Goal: Information Seeking & Learning: Learn about a topic

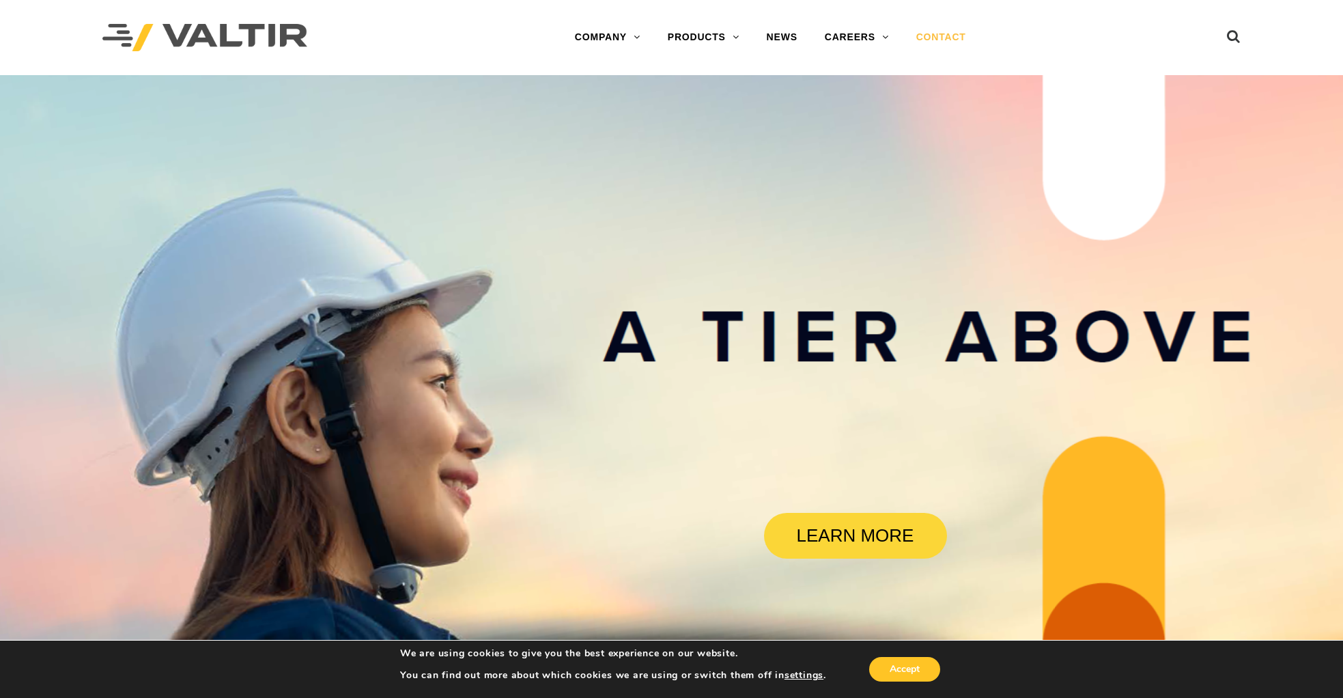
click at [949, 31] on link "CONTACT" at bounding box center [940, 37] width 77 height 27
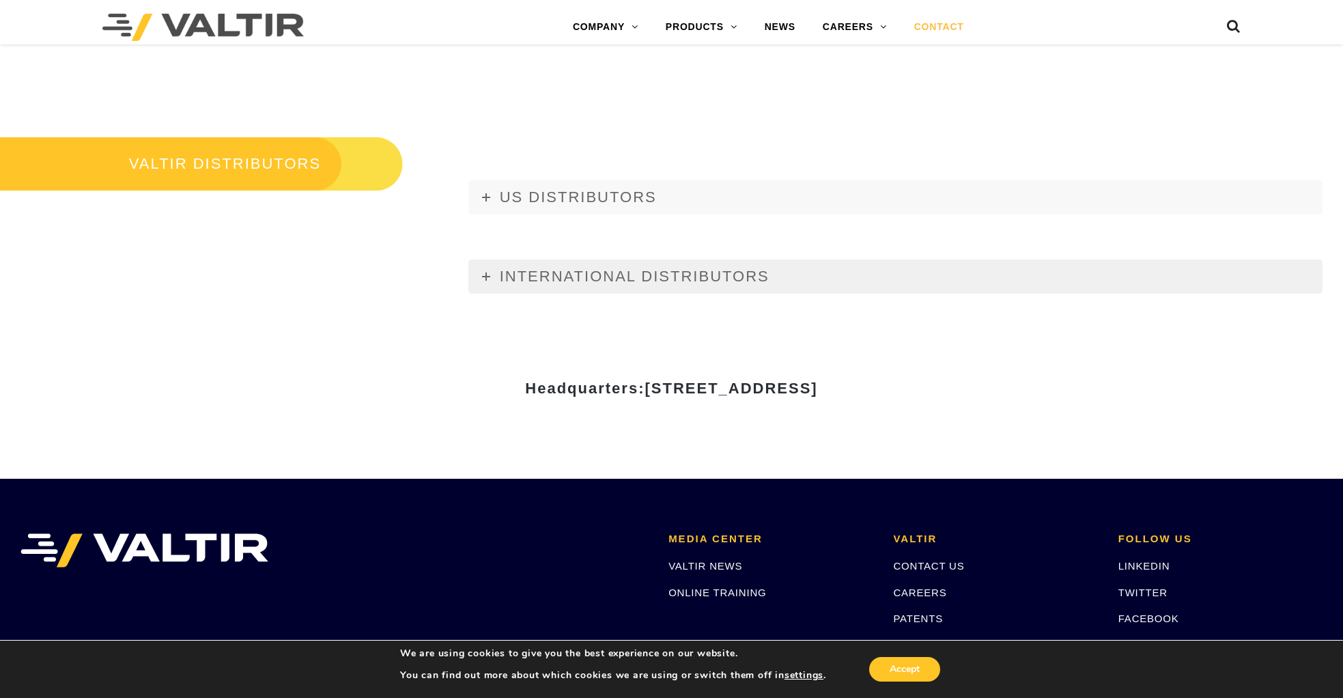
scroll to position [1669, 0]
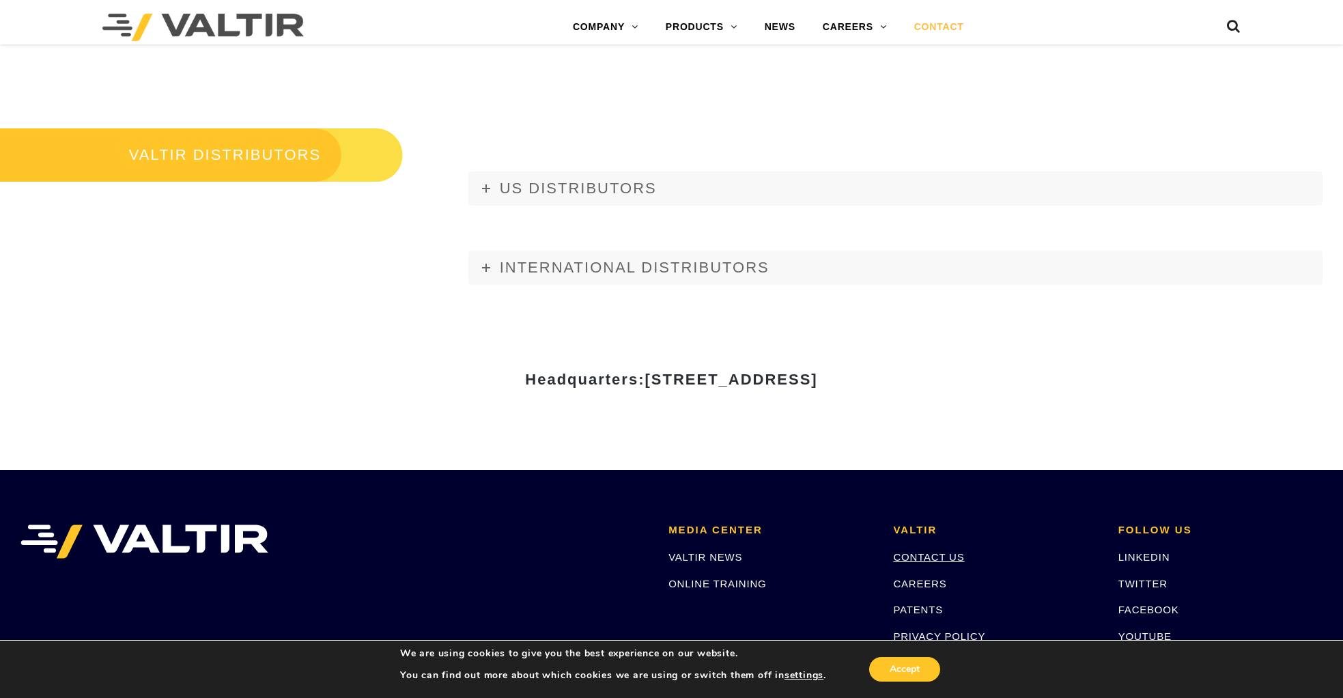
click at [937, 554] on link "CONTACT US" at bounding box center [928, 557] width 71 height 12
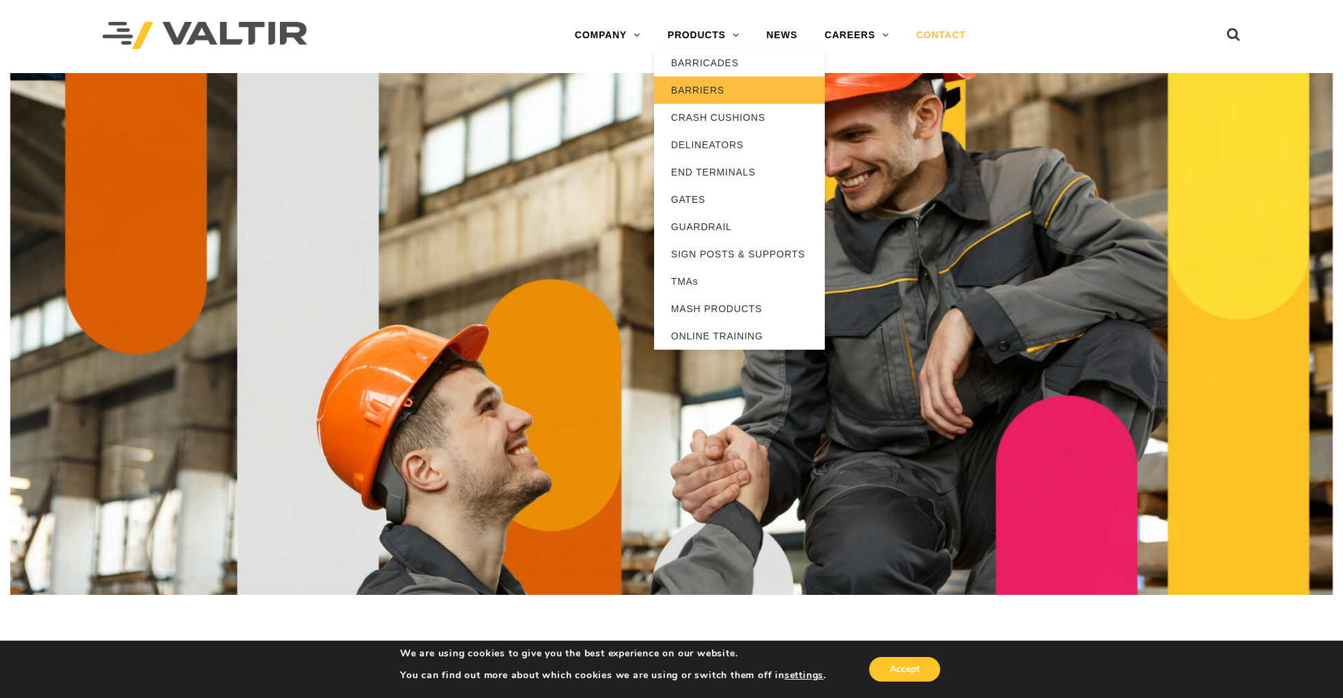
scroll to position [6, 0]
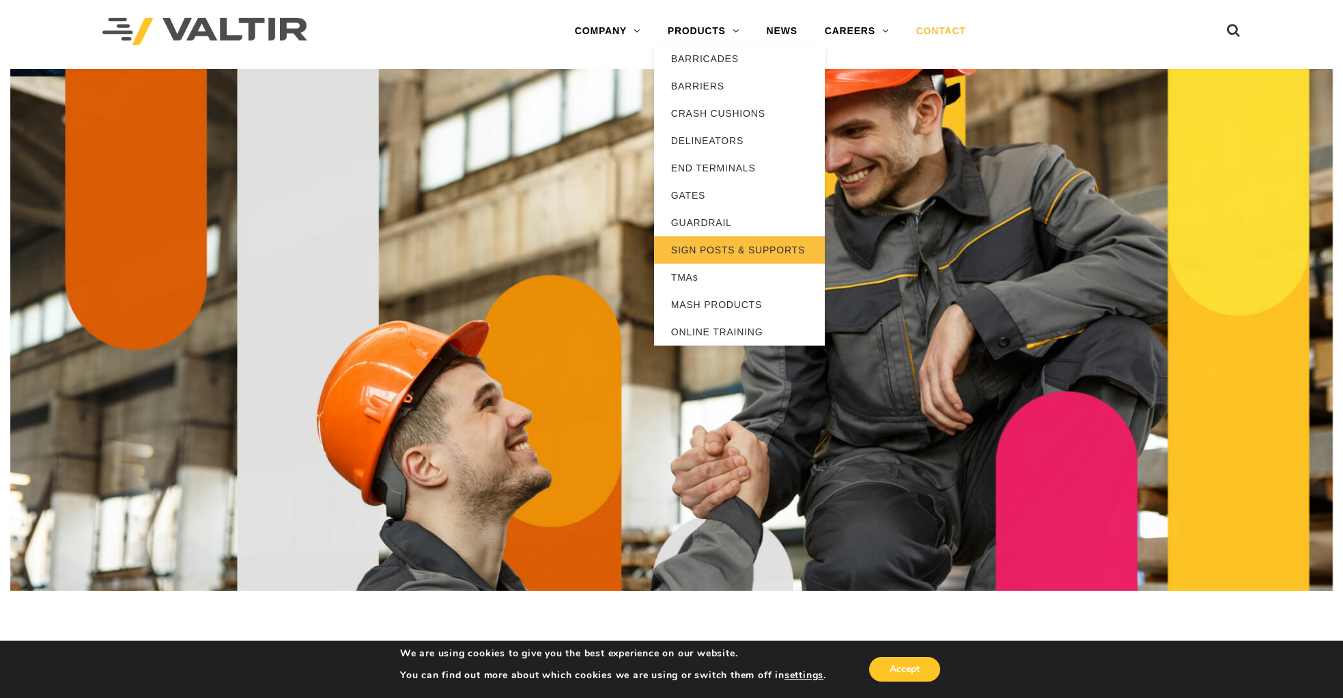
click at [734, 255] on link "SIGN POSTS & SUPPORTS" at bounding box center [739, 249] width 171 height 27
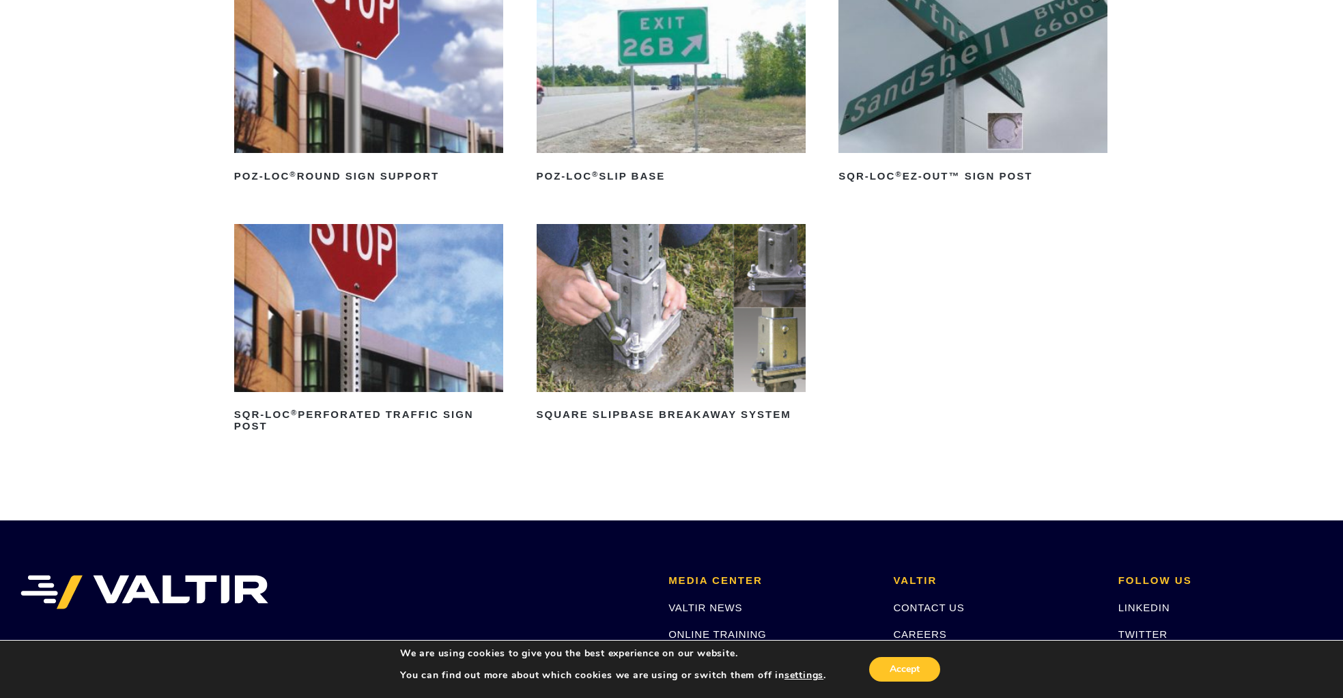
scroll to position [238, 0]
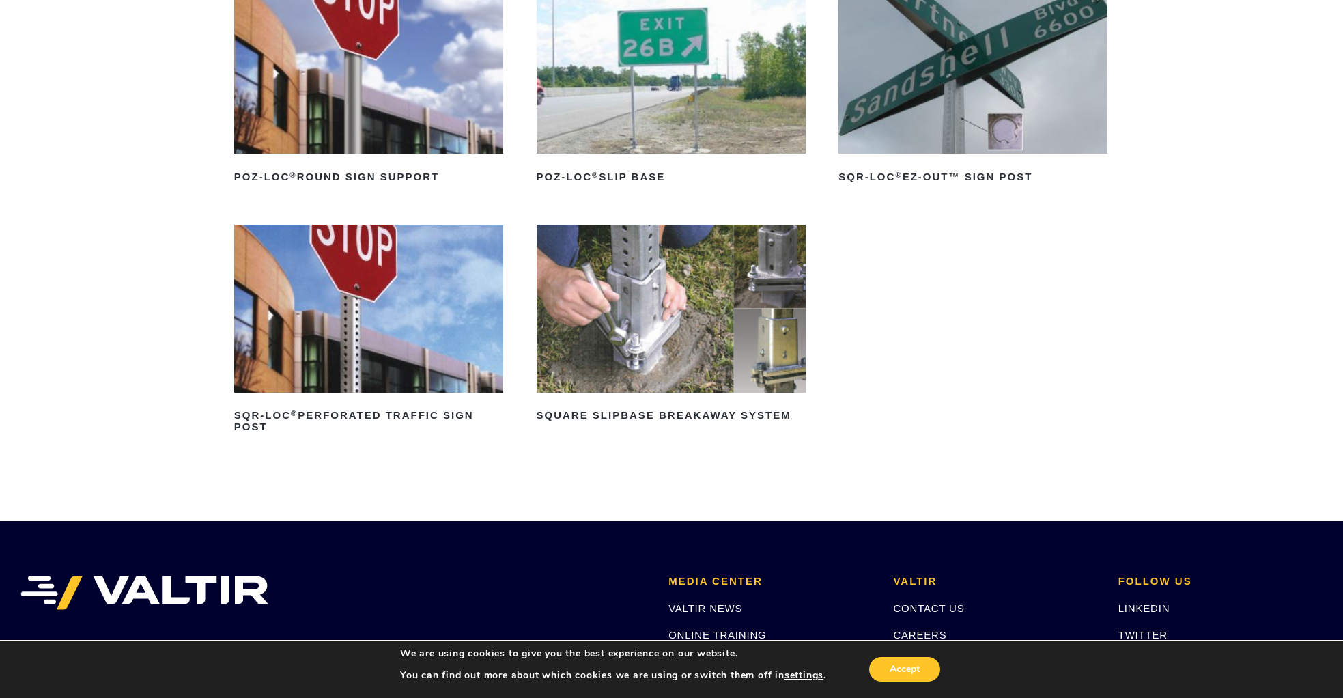
click at [339, 376] on img at bounding box center [368, 309] width 269 height 168
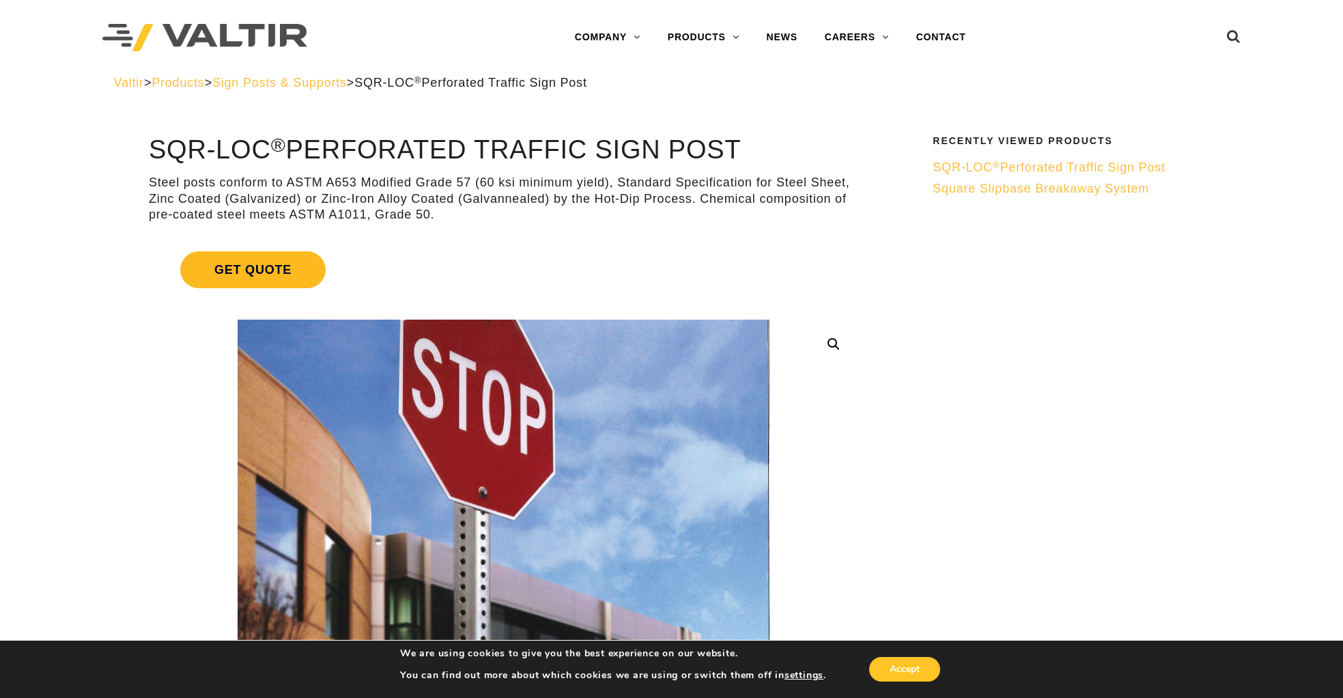
click at [244, 264] on span "Get Quote" at bounding box center [252, 269] width 145 height 37
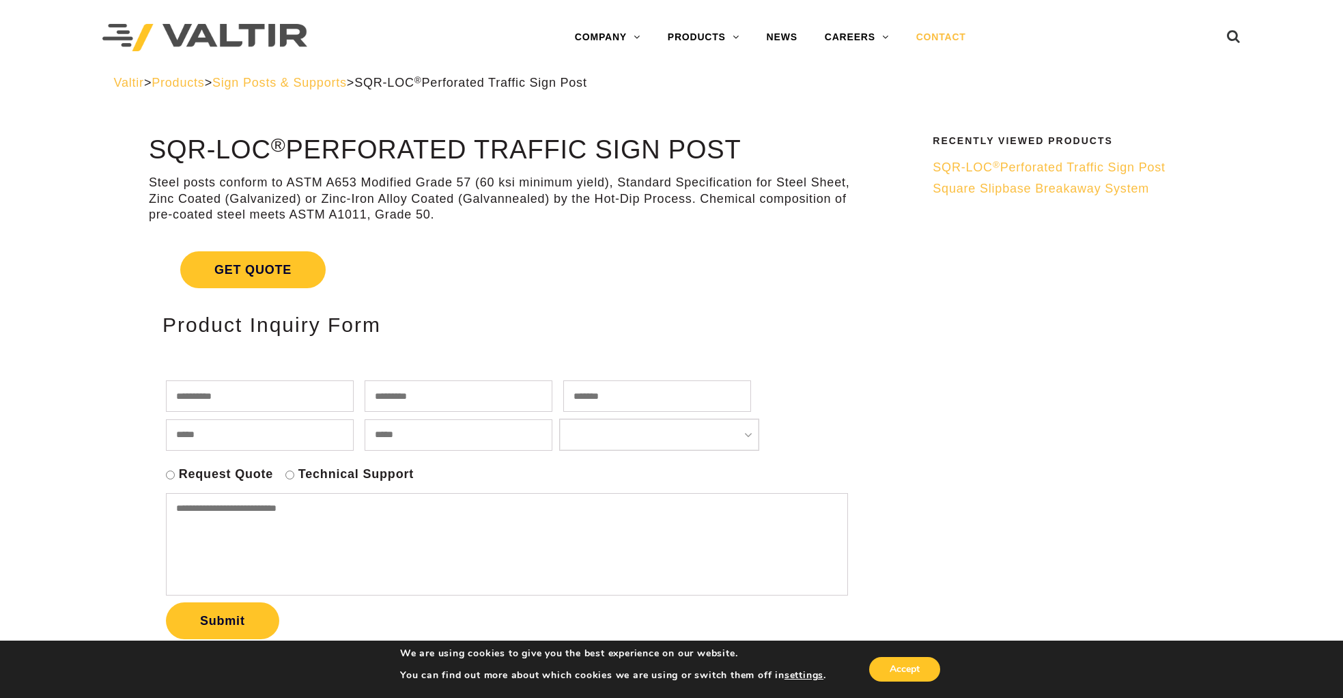
click at [947, 40] on link "CONTACT" at bounding box center [940, 37] width 77 height 27
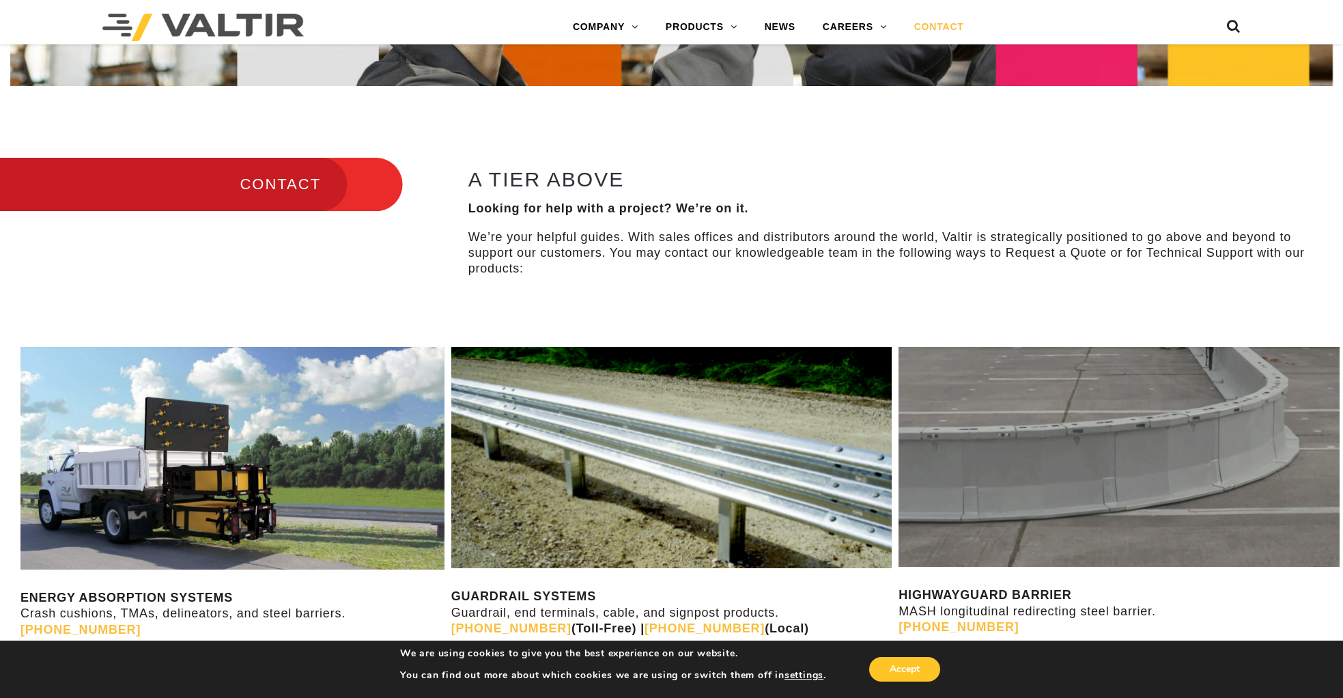
scroll to position [514, 0]
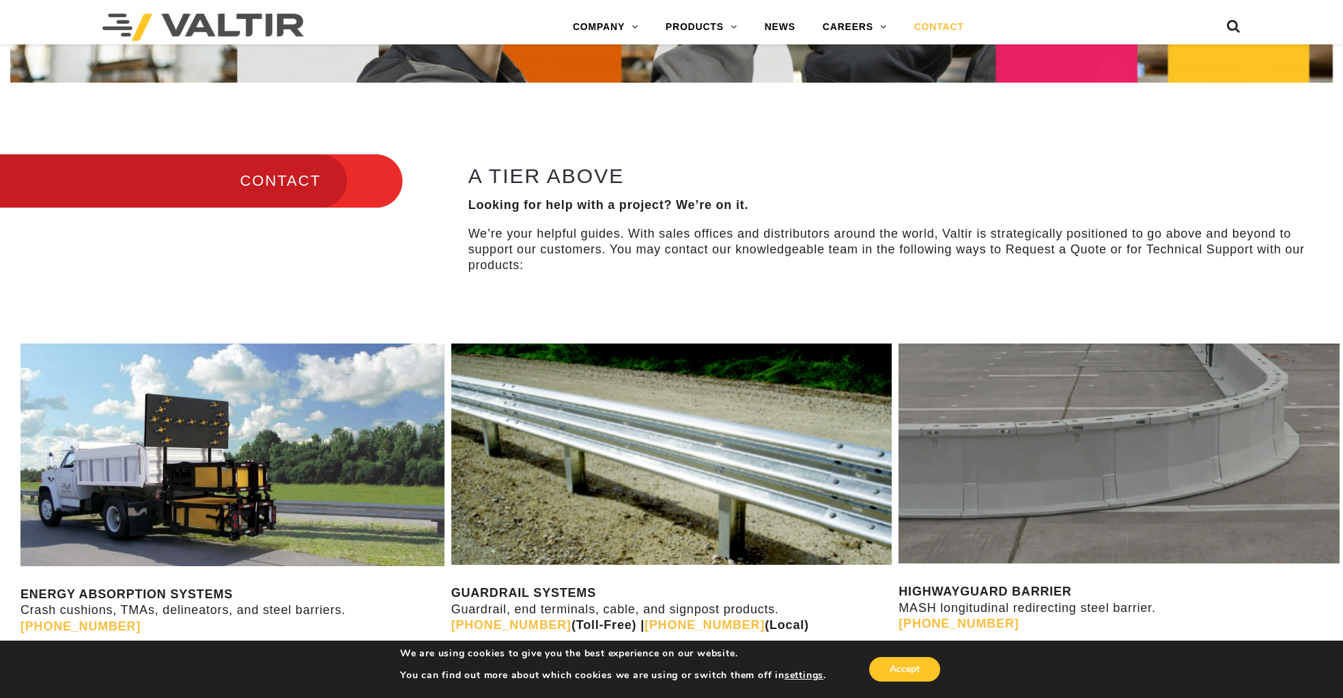
click at [278, 187] on h3 "CONTACT" at bounding box center [201, 180] width 403 height 57
click at [275, 186] on h3 "CONTACT" at bounding box center [201, 180] width 403 height 57
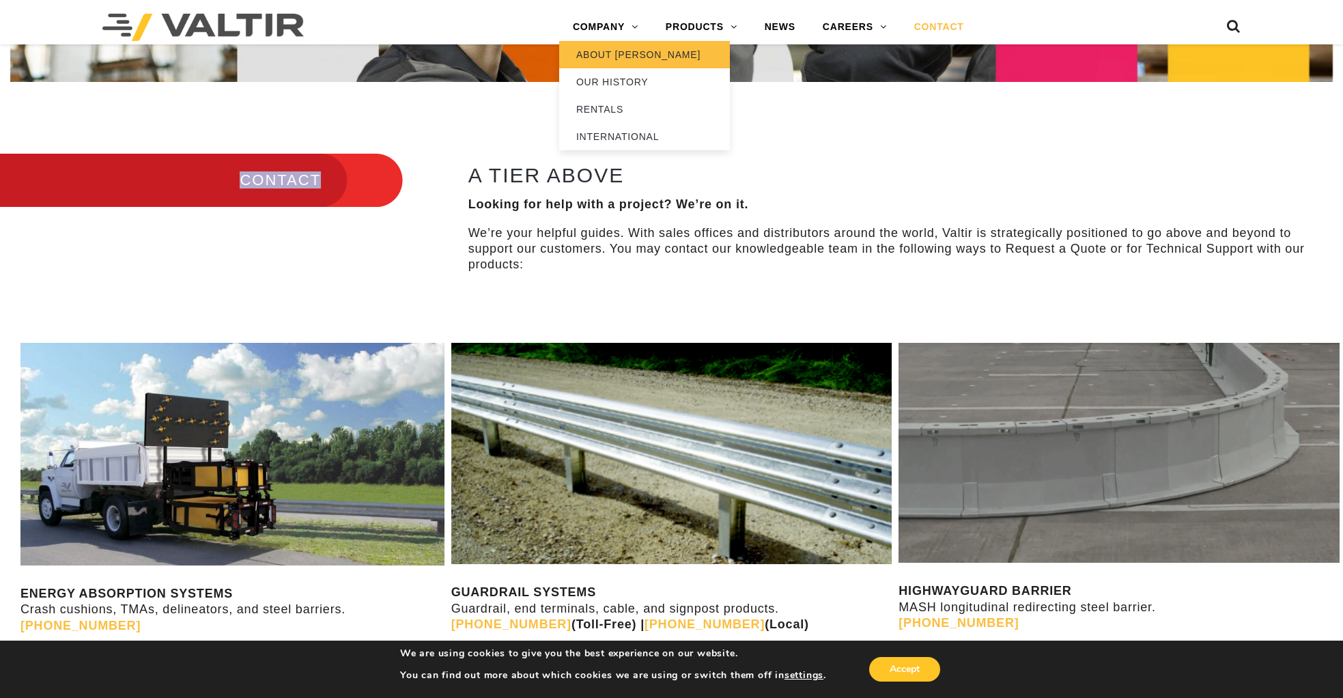
scroll to position [515, 0]
click at [602, 48] on link "ABOUT [PERSON_NAME]" at bounding box center [644, 54] width 171 height 27
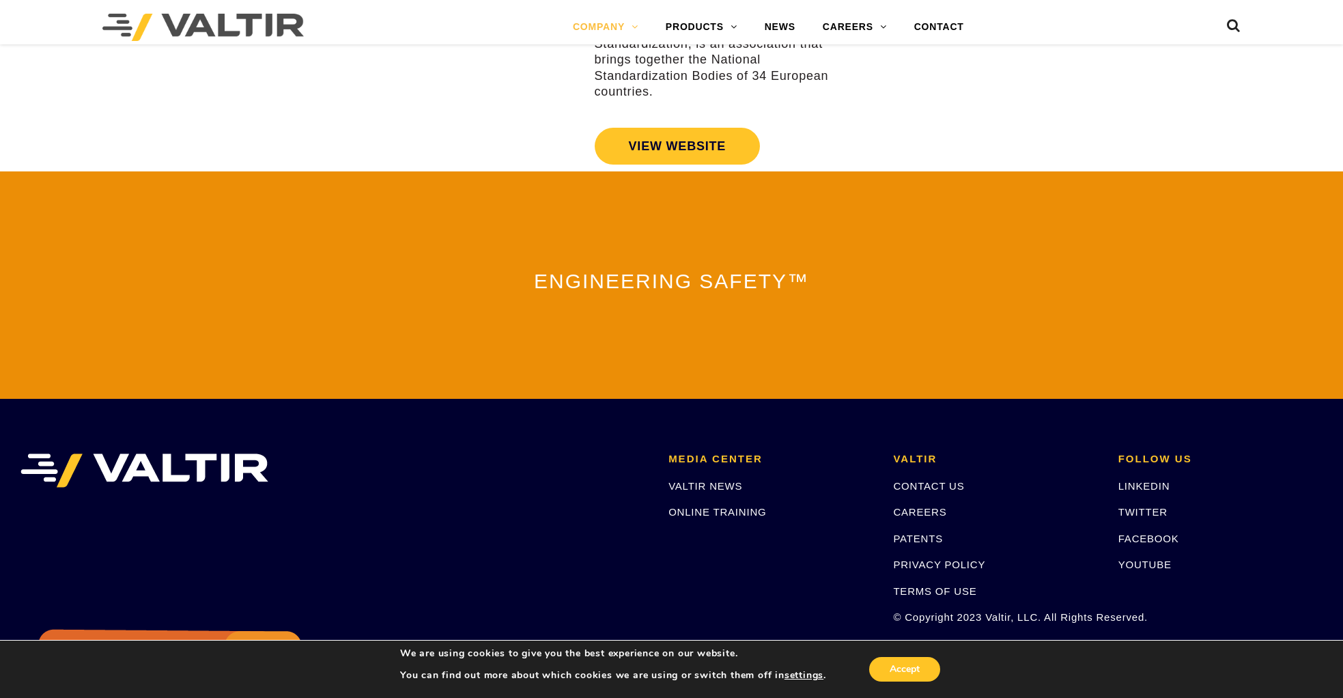
scroll to position [2939, 0]
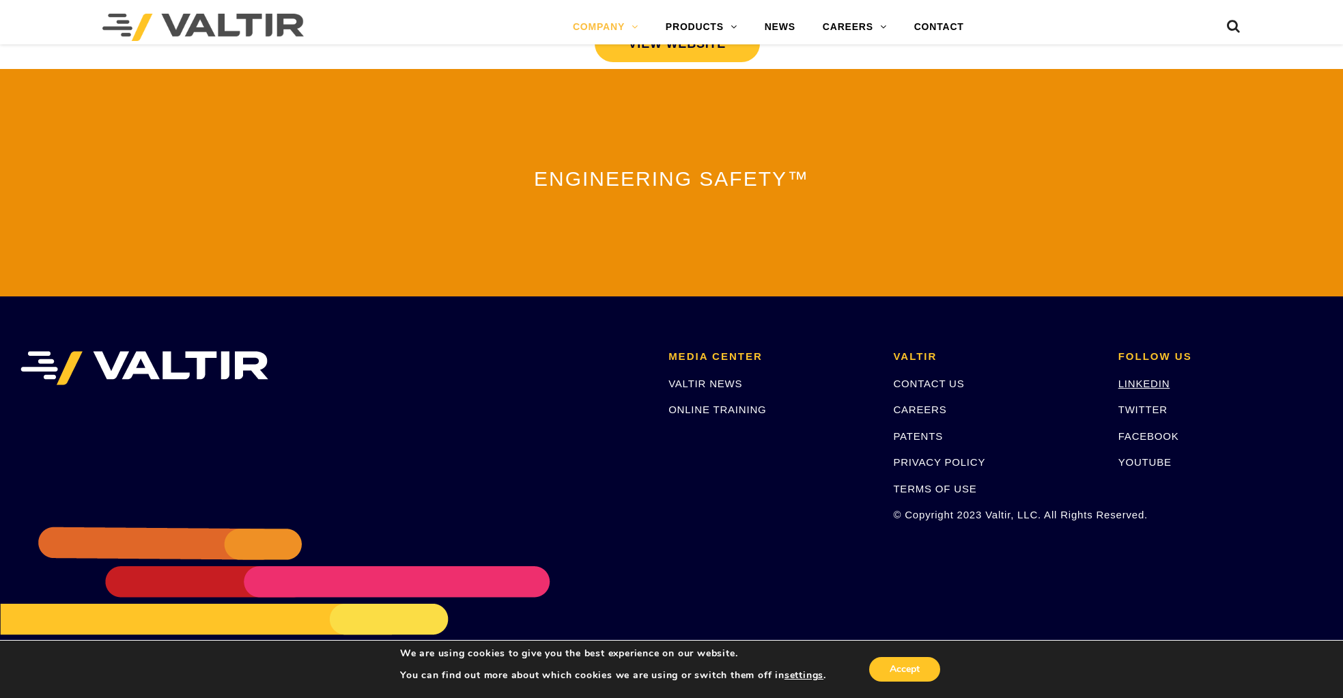
click at [1148, 377] on link "LINKEDIN" at bounding box center [1144, 383] width 52 height 12
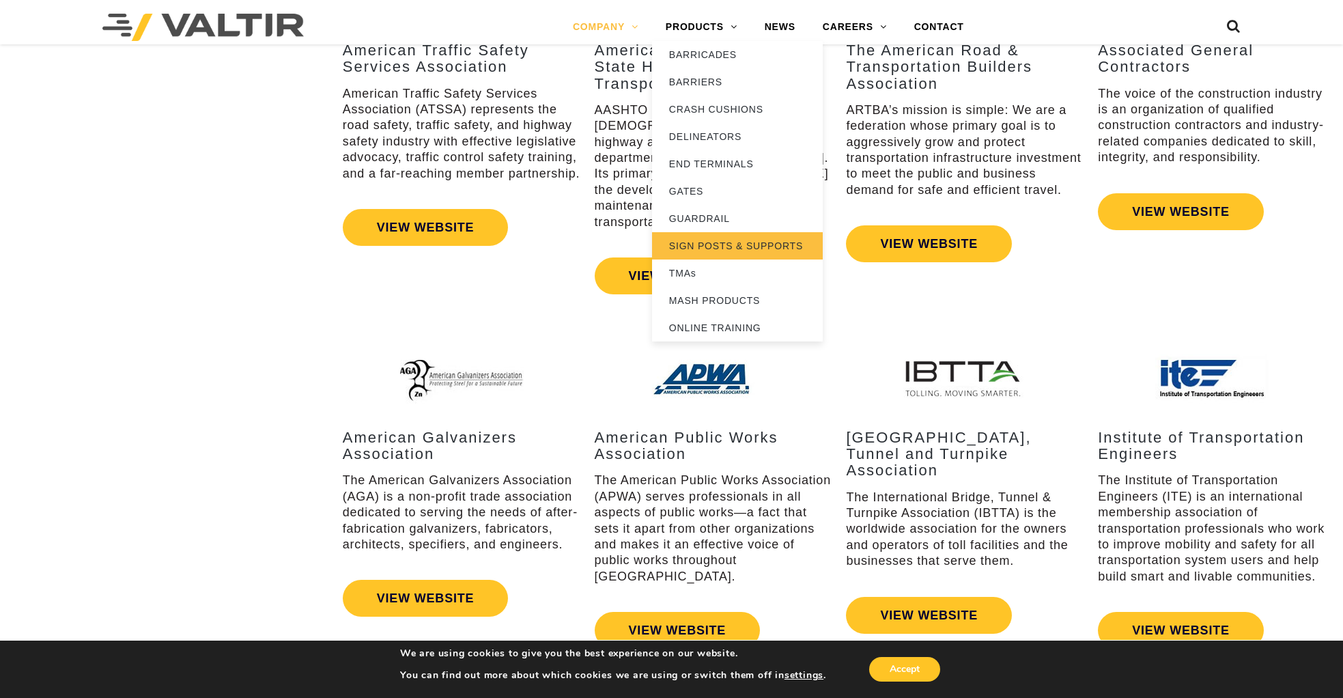
scroll to position [1870, 0]
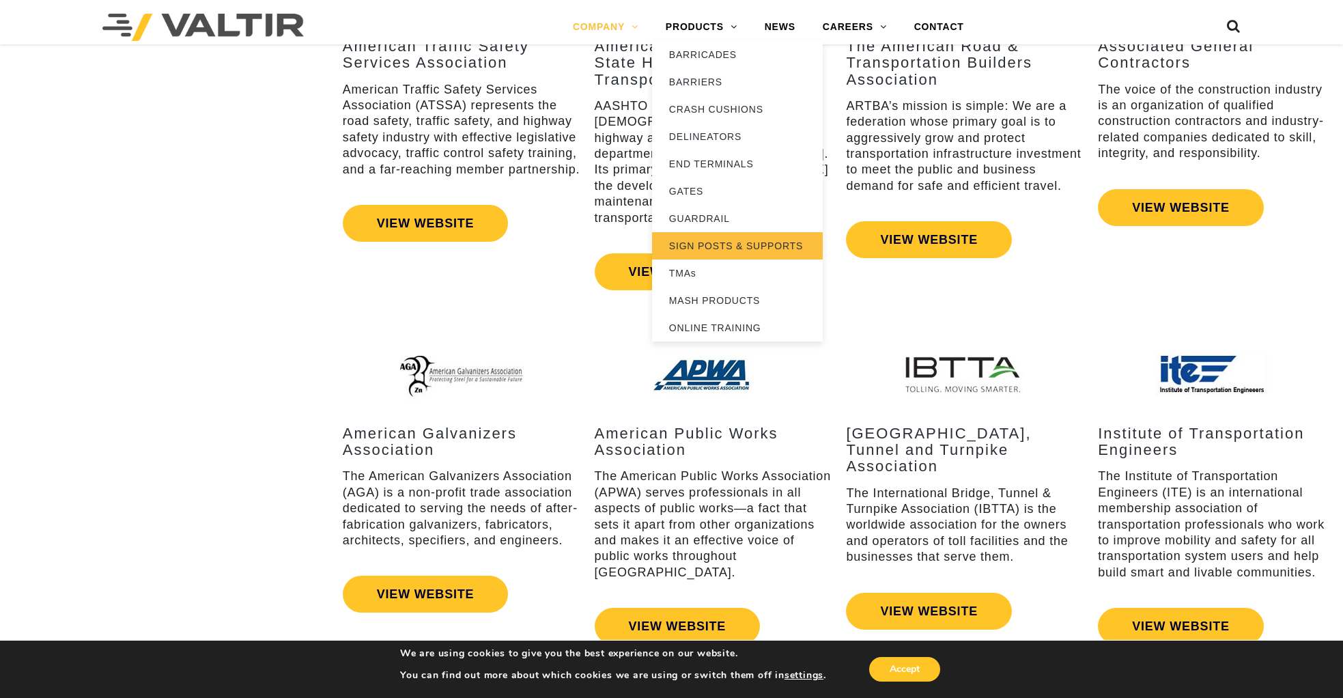
click at [737, 248] on link "SIGN POSTS & SUPPORTS" at bounding box center [737, 245] width 171 height 27
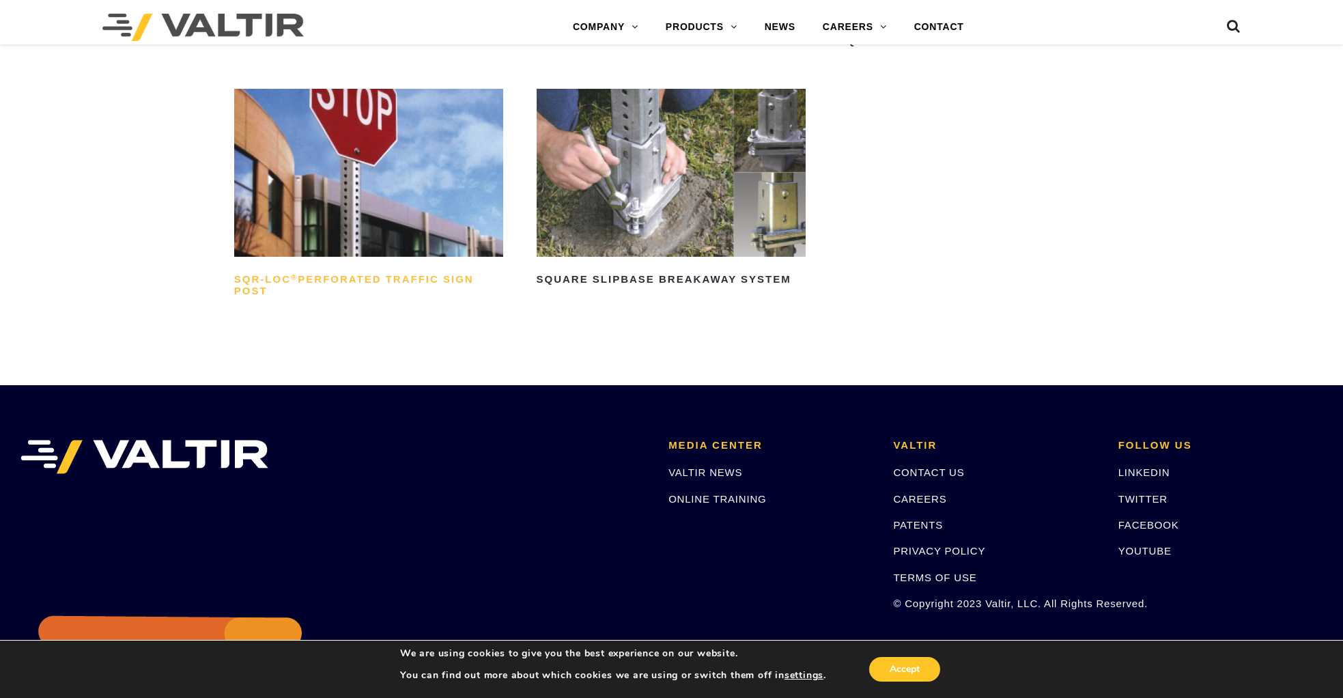
scroll to position [375, 0]
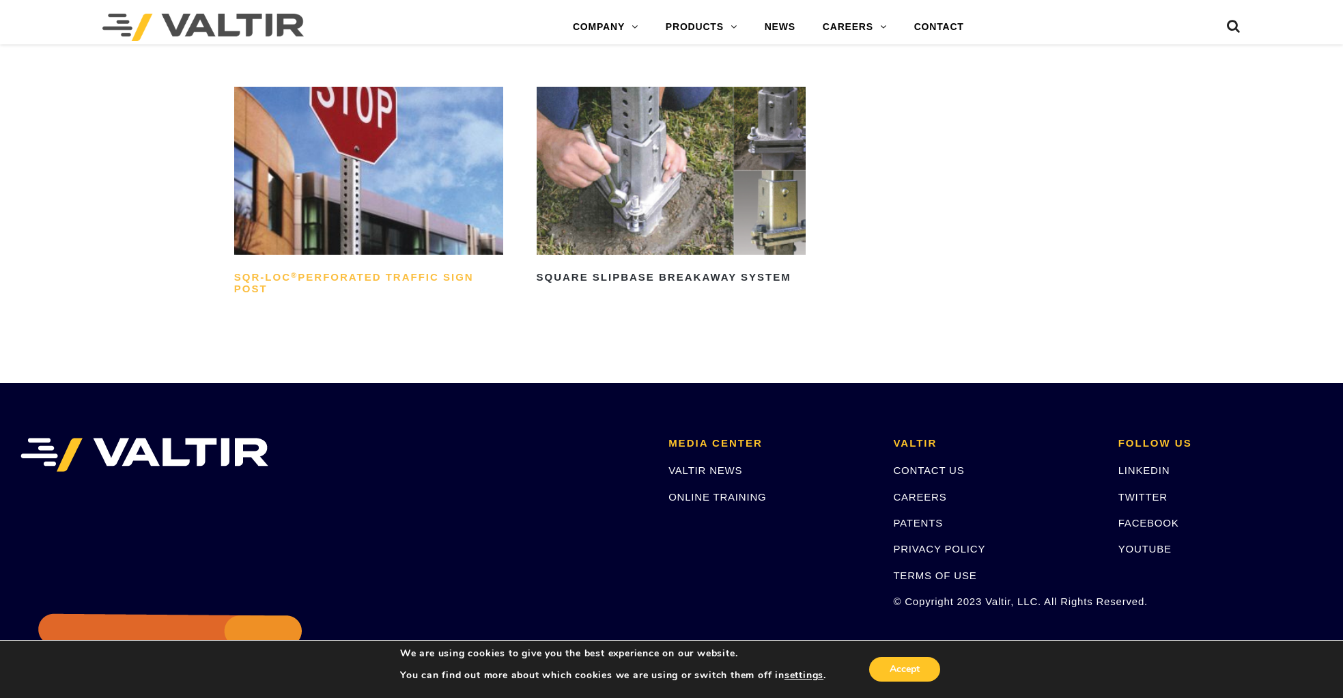
click at [286, 278] on h2 "SQR-LOC ® Perforated Traffic Sign Post" at bounding box center [368, 283] width 269 height 33
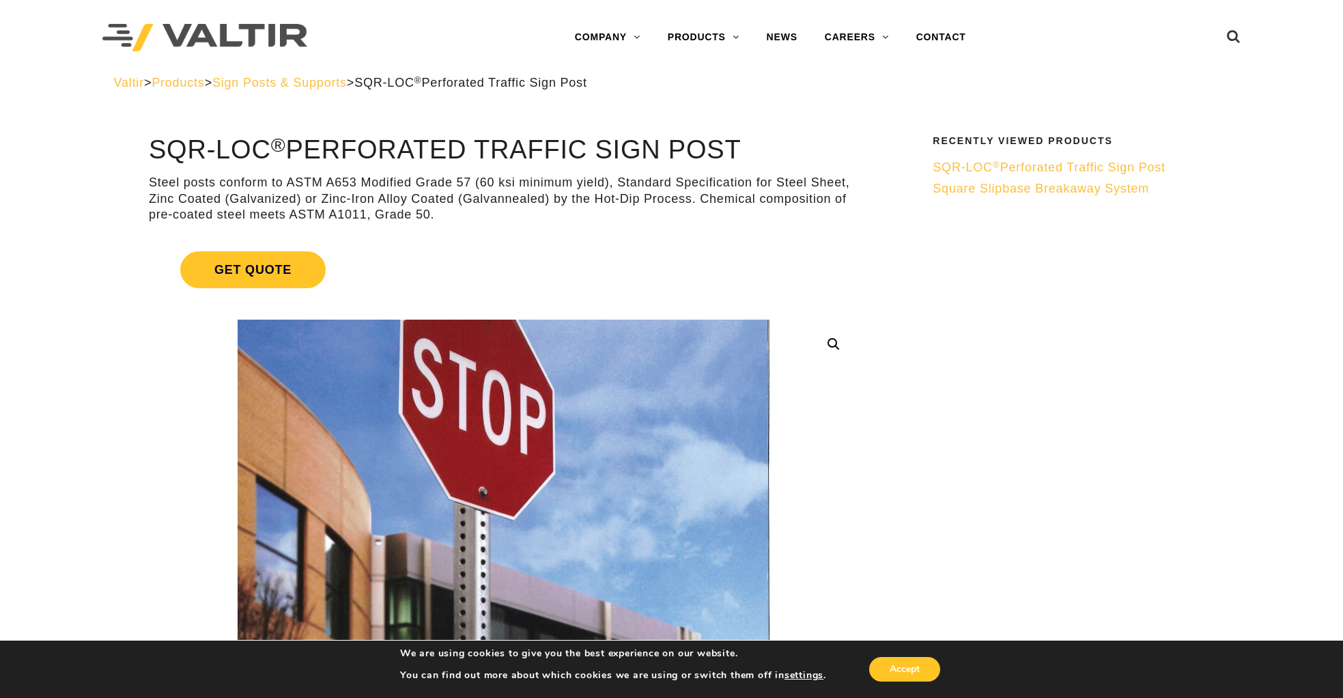
click at [195, 156] on h1 "SQR-LOC ® Perforated Traffic Sign Post" at bounding box center [503, 150] width 709 height 29
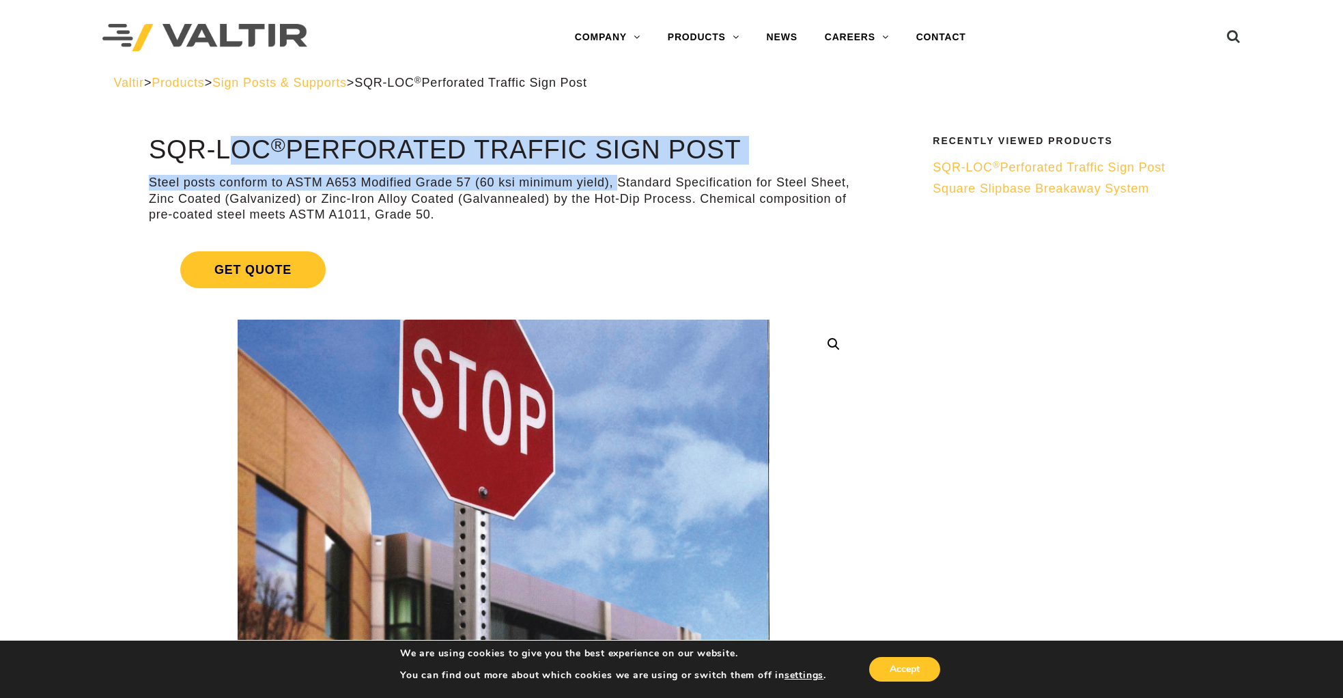
drag, startPoint x: 156, startPoint y: 154, endPoint x: 619, endPoint y: 176, distance: 464.1
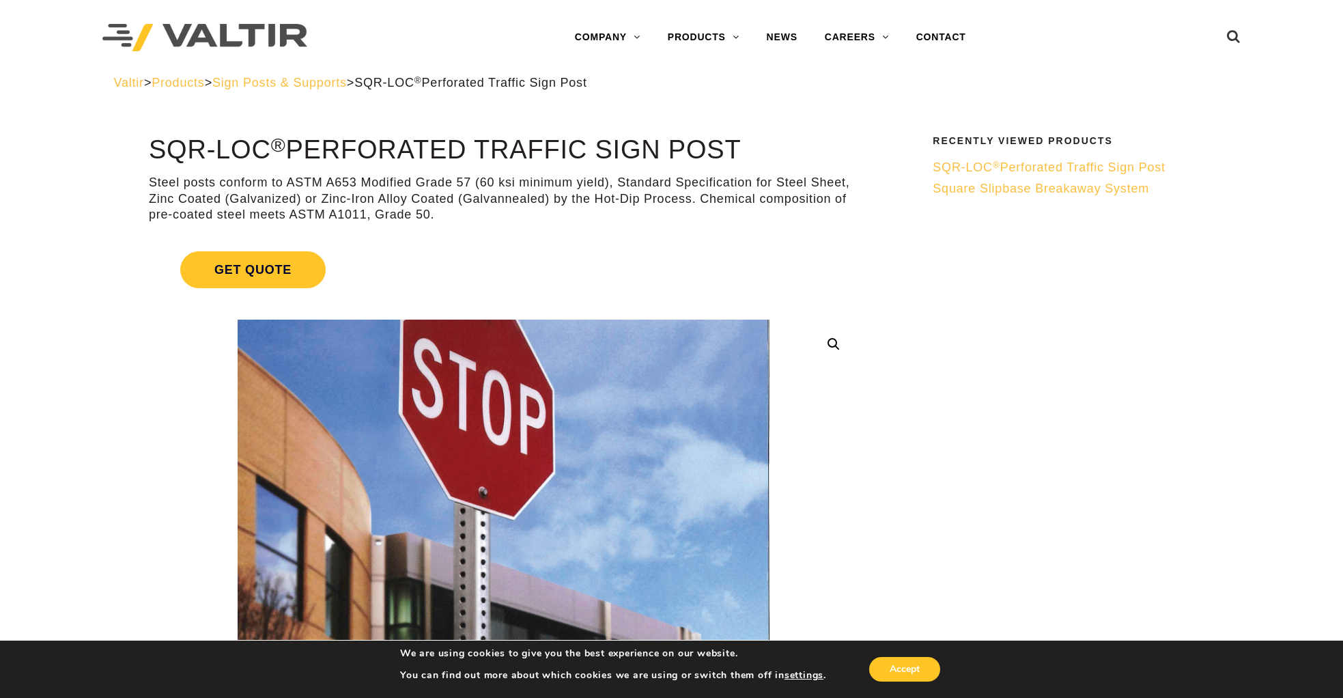
drag, startPoint x: 804, startPoint y: 141, endPoint x: 778, endPoint y: 148, distance: 27.5
click at [803, 141] on h1 "SQR-LOC ® Perforated Traffic Sign Post" at bounding box center [503, 150] width 709 height 29
drag, startPoint x: 758, startPoint y: 150, endPoint x: 211, endPoint y: 127, distance: 547.3
copy h1 "SQR-LOC ® Perforated Traffic Sign Post"
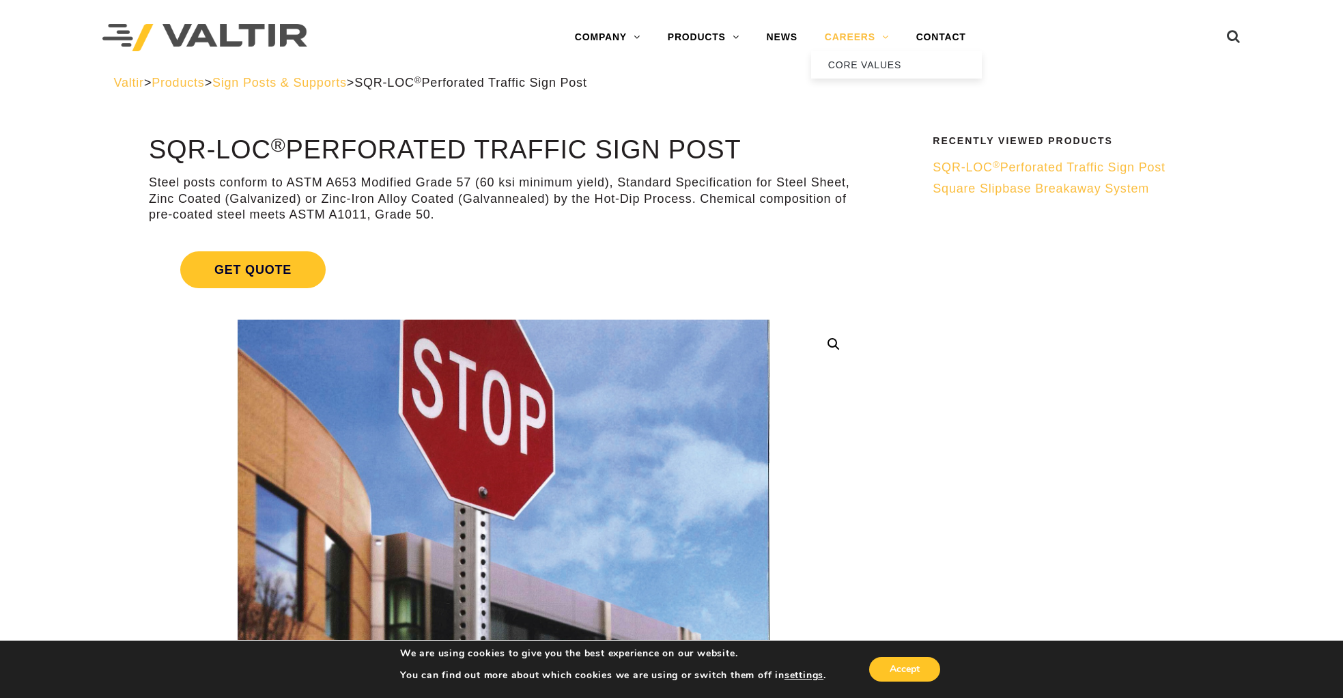
click at [845, 37] on link "CAREERS" at bounding box center [856, 37] width 91 height 27
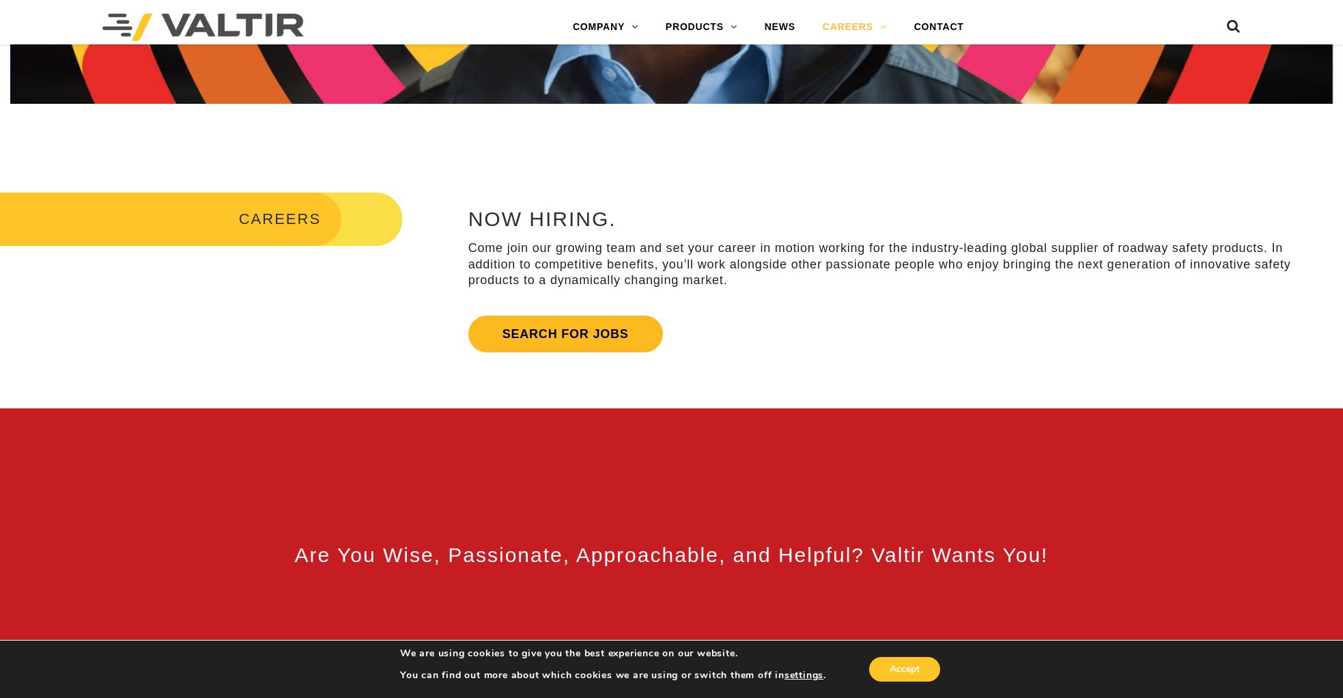
scroll to position [514, 0]
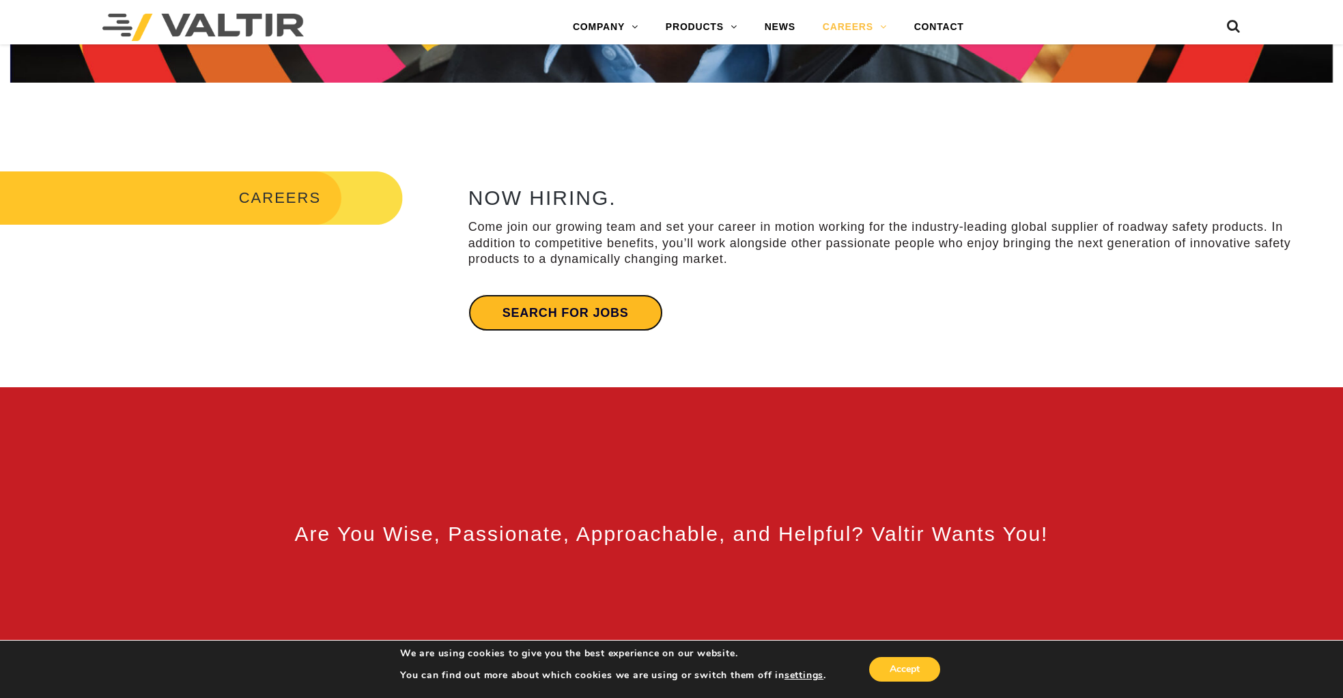
drag, startPoint x: 534, startPoint y: 306, endPoint x: 524, endPoint y: 301, distance: 11.6
click at [534, 306] on link "Search for jobs" at bounding box center [565, 312] width 195 height 37
